Goal: Transaction & Acquisition: Purchase product/service

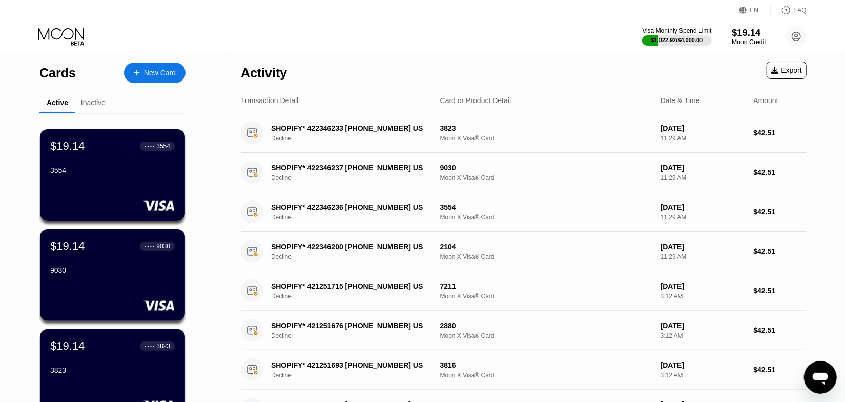
click at [749, 36] on div "$19.14" at bounding box center [749, 32] width 34 height 11
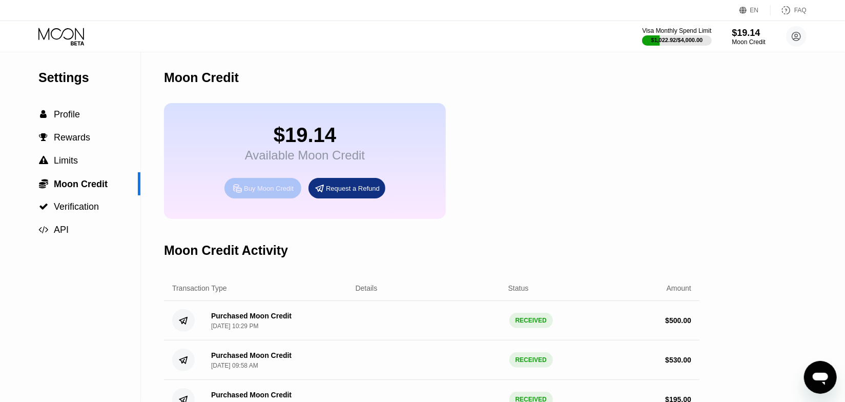
click at [281, 193] on div "Buy Moon Credit" at bounding box center [269, 188] width 50 height 9
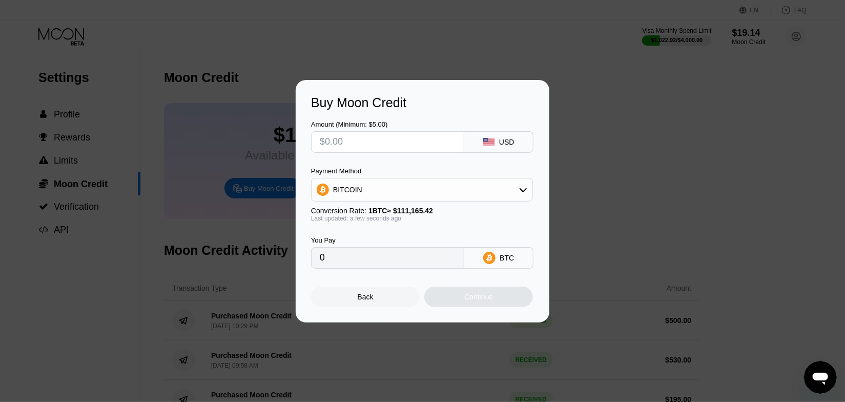
click at [402, 150] on input "text" at bounding box center [388, 142] width 136 height 21
click at [371, 190] on div "BITCOIN" at bounding box center [422, 189] width 221 height 21
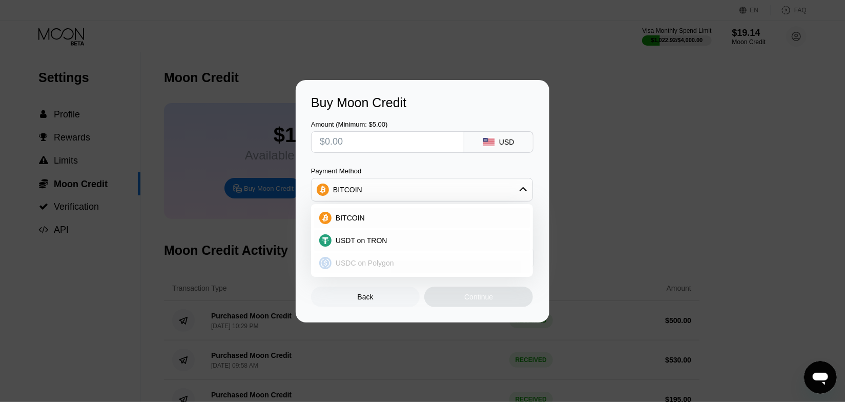
click at [355, 260] on span "USDC on Polygon" at bounding box center [365, 263] width 58 height 8
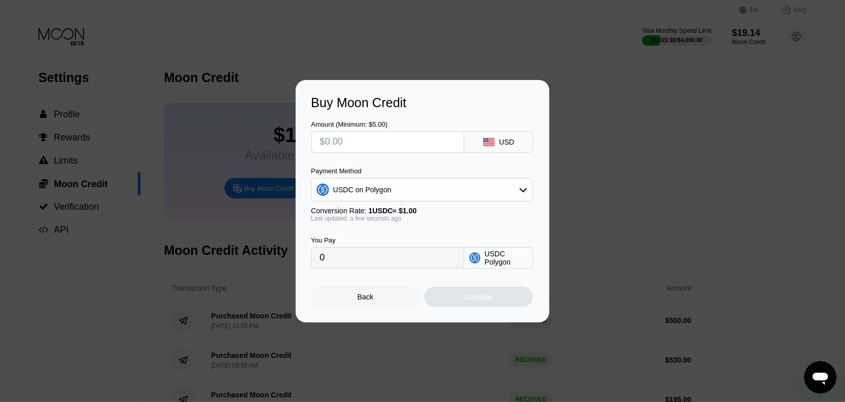
click at [405, 128] on div "Amount (Minimum: $5.00)" at bounding box center [387, 136] width 153 height 32
click at [399, 149] on input "text" at bounding box center [388, 142] width 136 height 21
type input "$2"
type input "2.00000000"
type input "$20"
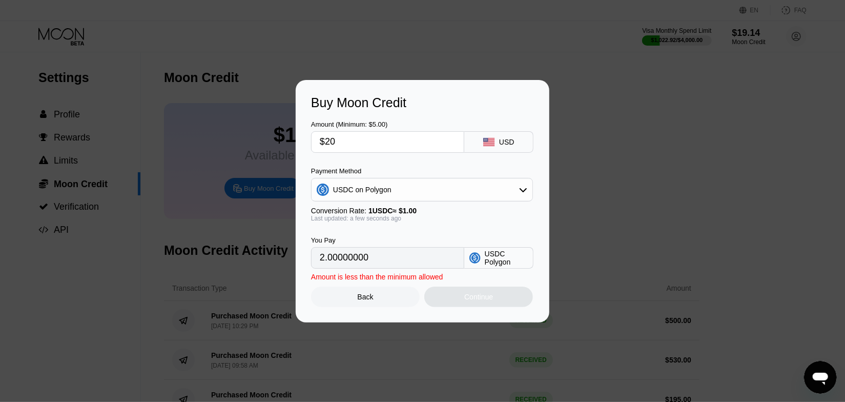
type input "20.00000000"
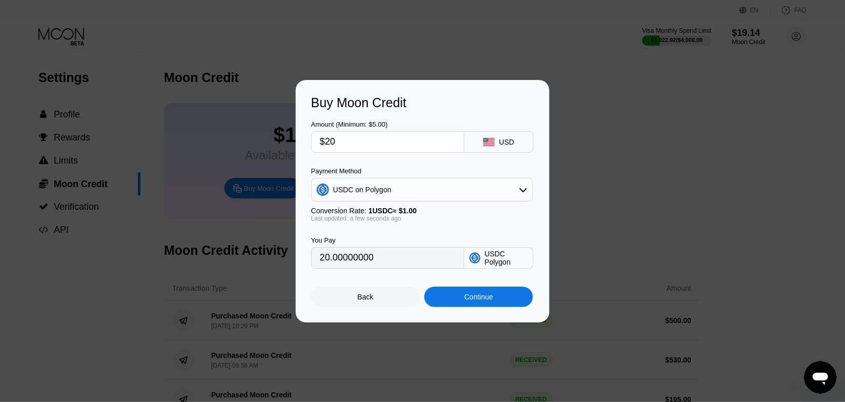
type input "$200"
type input "200.00000000"
type input "$200"
click at [388, 166] on div "Amount (Minimum: $5.00) $200 USD Payment Method USDC on Polygon Conversion Rate…" at bounding box center [422, 189] width 223 height 158
click at [462, 304] on div "Continue" at bounding box center [478, 297] width 109 height 21
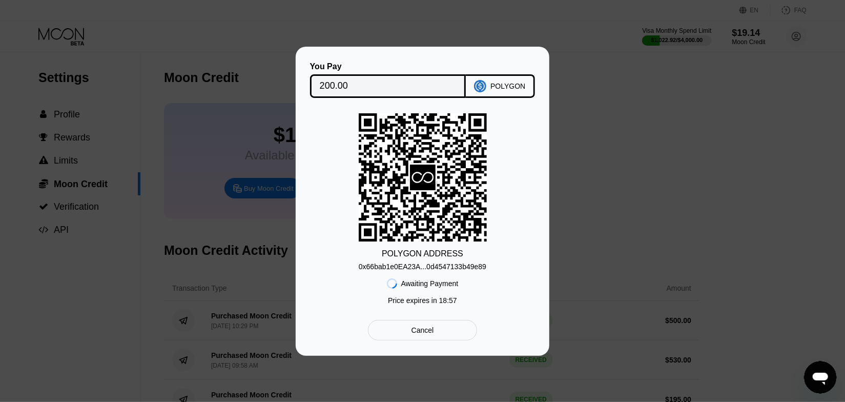
click at [427, 267] on div "0x66bab1e0EA23A...0d4547133b49e89" at bounding box center [423, 266] width 128 height 8
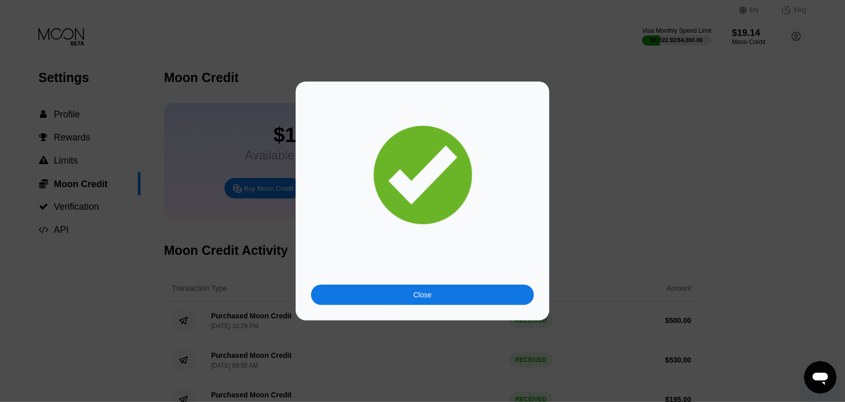
click at [471, 291] on div "Close" at bounding box center [422, 294] width 223 height 21
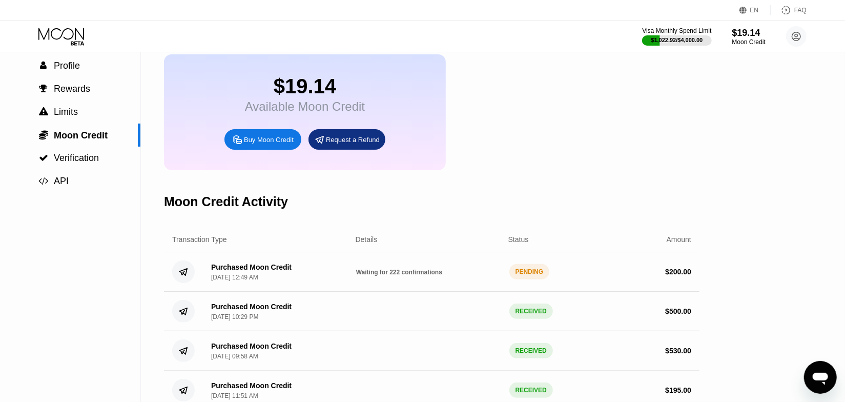
scroll to position [93, 0]
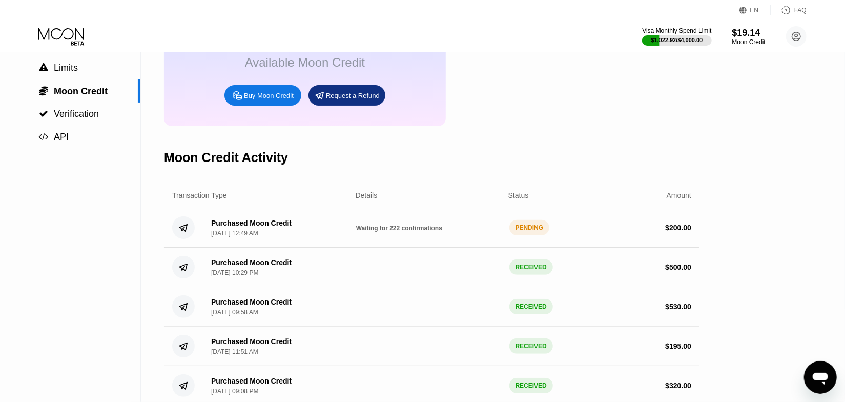
drag, startPoint x: 682, startPoint y: 242, endPoint x: 627, endPoint y: 239, distance: 55.0
click at [627, 232] on div "$ 200.00" at bounding box center [618, 227] width 145 height 8
drag, startPoint x: 646, startPoint y: 277, endPoint x: 608, endPoint y: 282, distance: 38.2
click at [620, 271] on div "$ 500.00" at bounding box center [618, 267] width 145 height 8
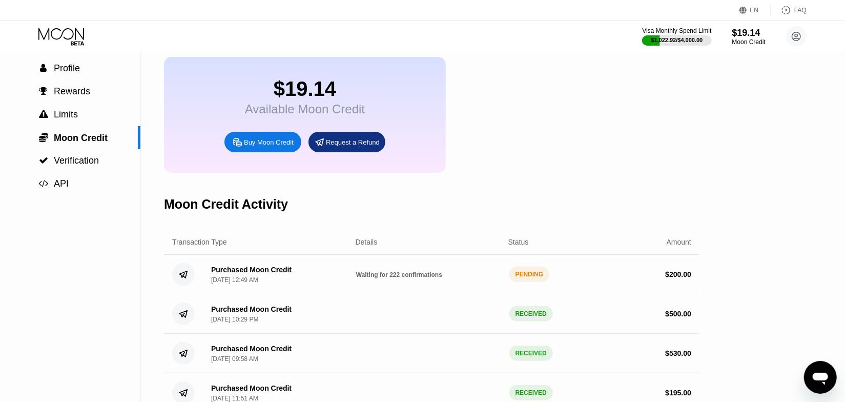
scroll to position [0, 0]
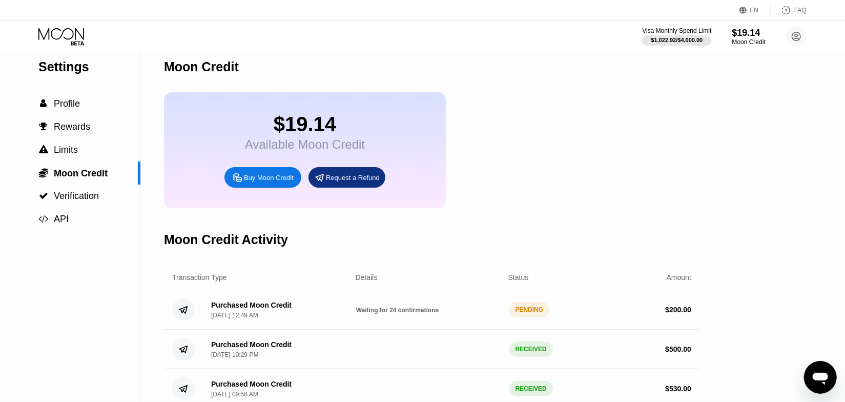
scroll to position [93, 0]
